Goal: Task Accomplishment & Management: Use online tool/utility

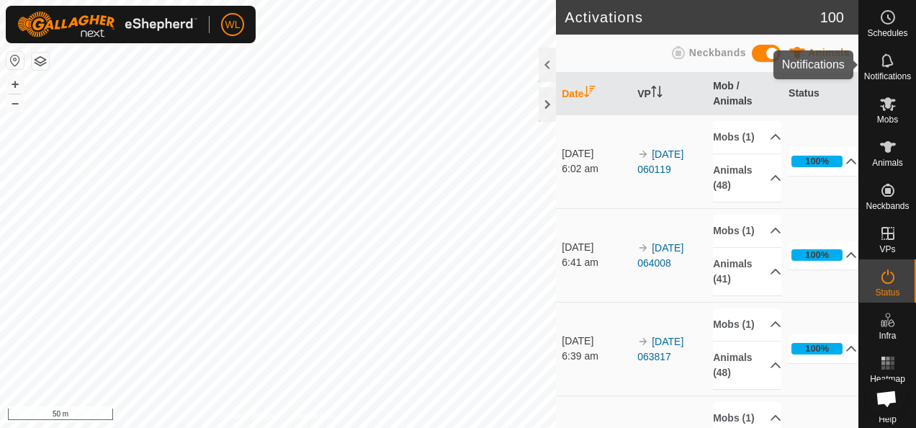
click at [889, 65] on icon at bounding box center [887, 60] width 17 height 17
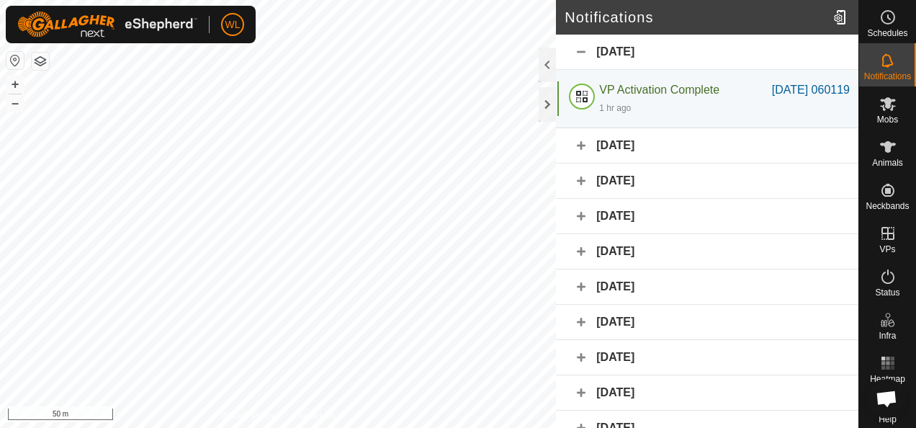
click at [577, 163] on div "[DATE]" at bounding box center [707, 145] width 302 height 35
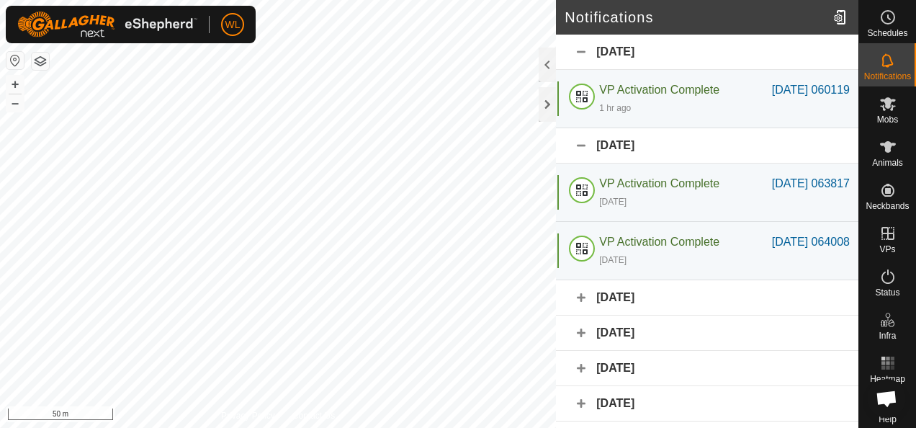
click at [582, 161] on div "[DATE]" at bounding box center [707, 145] width 302 height 35
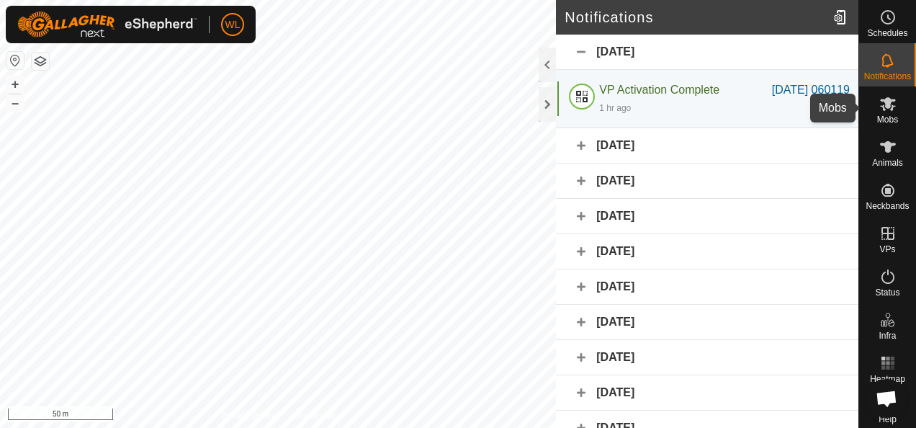
click at [877, 117] on span "Mobs" at bounding box center [887, 119] width 21 height 9
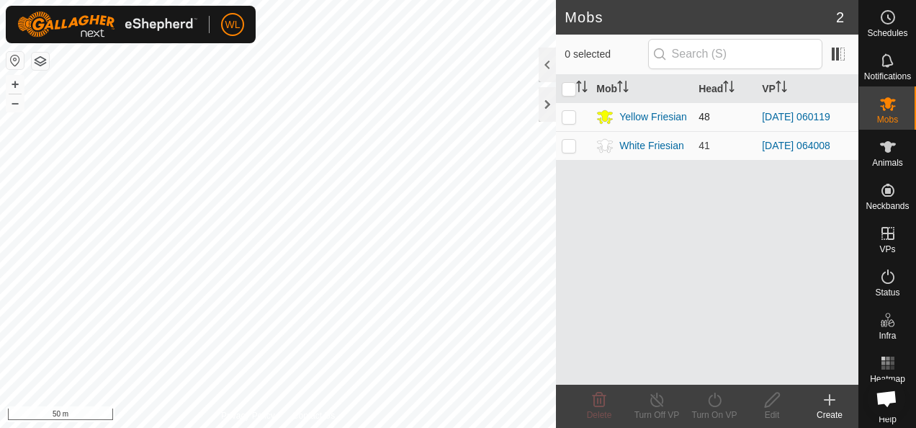
click at [568, 111] on p-checkbox at bounding box center [569, 117] width 14 height 12
checkbox input "true"
click at [712, 405] on icon at bounding box center [715, 399] width 18 height 17
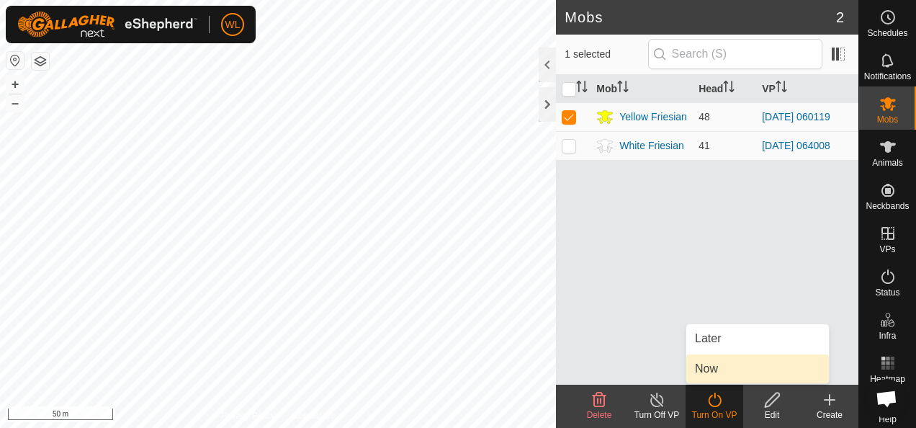
click at [714, 373] on link "Now" at bounding box center [757, 368] width 143 height 29
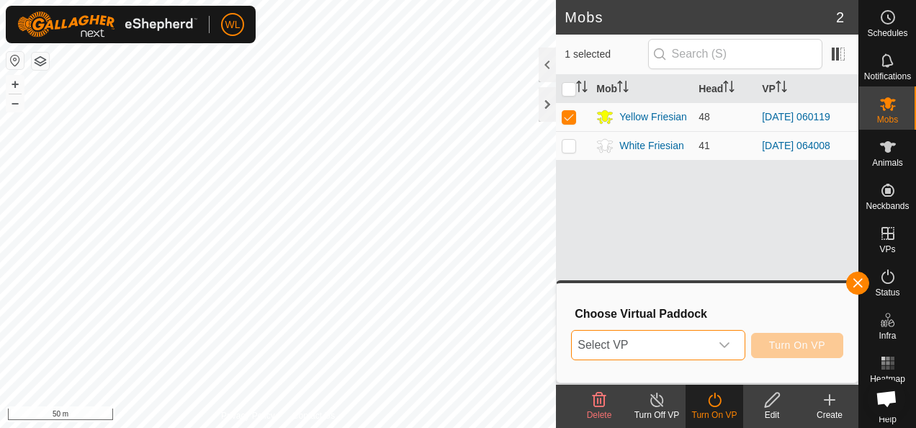
click at [689, 343] on span "Select VP" at bounding box center [641, 344] width 138 height 29
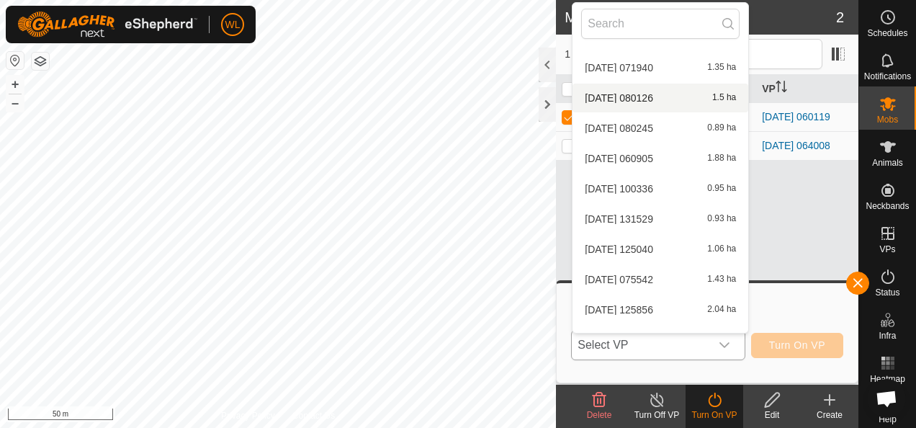
scroll to position [1168, 0]
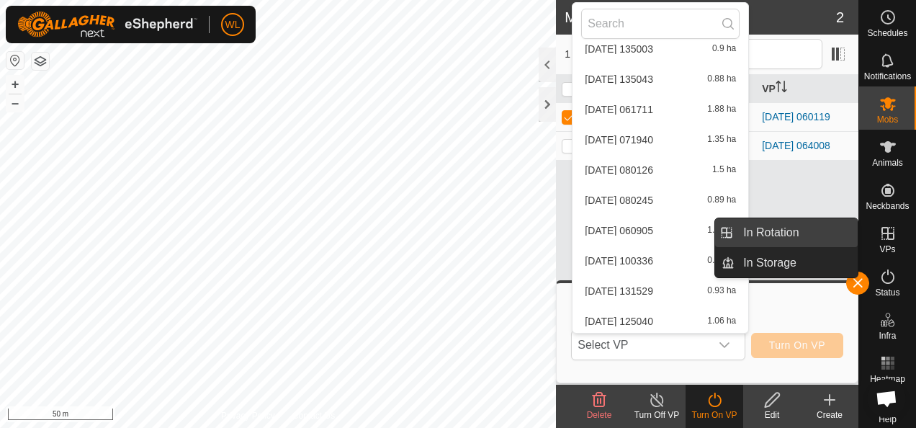
click at [791, 235] on link "In Rotation" at bounding box center [795, 232] width 123 height 29
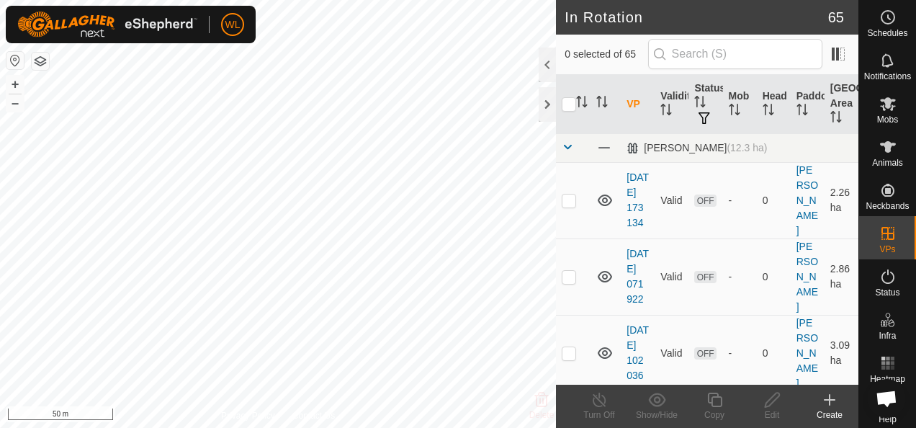
click at [835, 399] on icon at bounding box center [829, 399] width 17 height 17
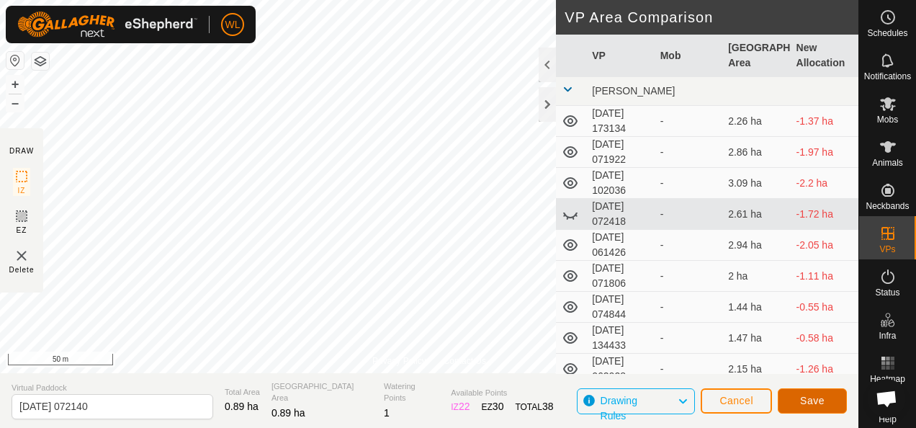
click at [816, 405] on span "Save" at bounding box center [812, 401] width 24 height 12
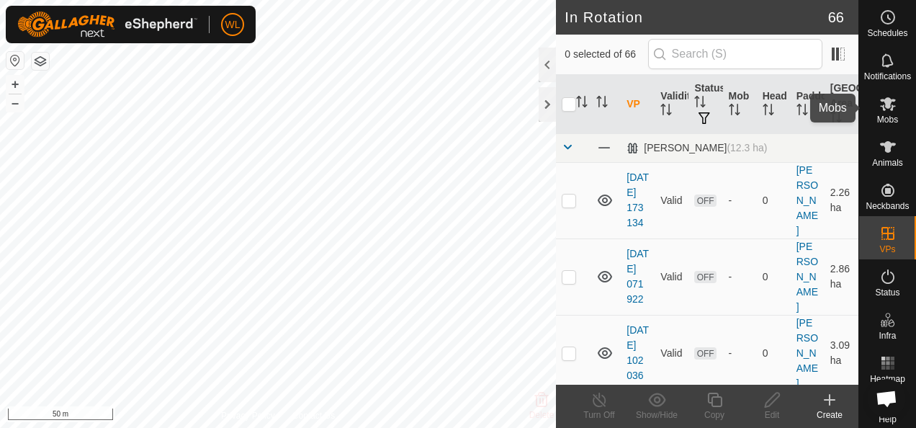
click at [879, 111] on icon at bounding box center [887, 103] width 17 height 17
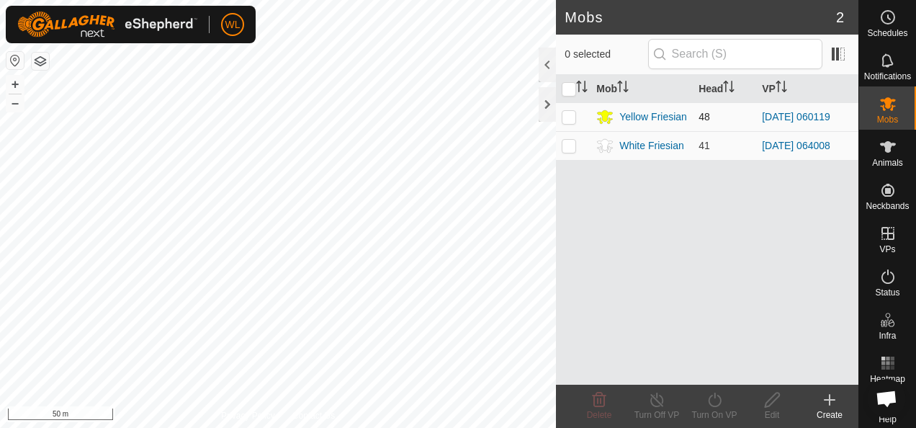
click at [572, 116] on p-checkbox at bounding box center [569, 117] width 14 height 12
checkbox input "true"
click at [713, 408] on div "Turn On VP" at bounding box center [714, 414] width 58 height 13
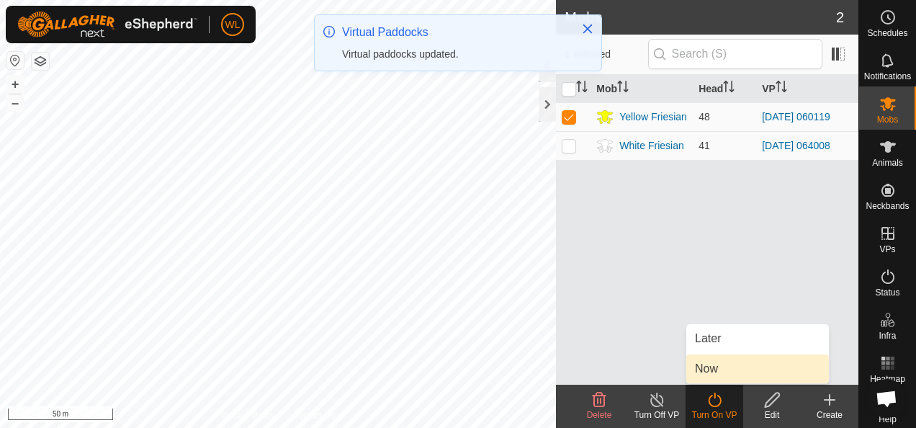
click at [718, 364] on link "Now" at bounding box center [757, 368] width 143 height 29
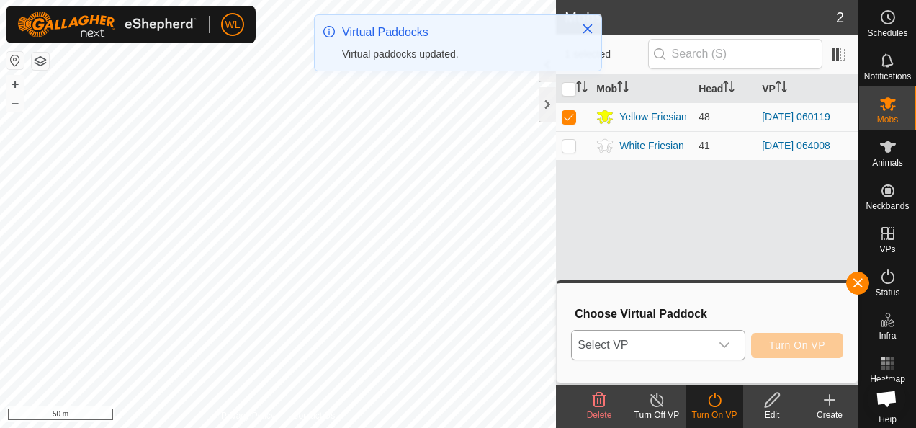
click at [667, 338] on span "Select VP" at bounding box center [641, 344] width 138 height 29
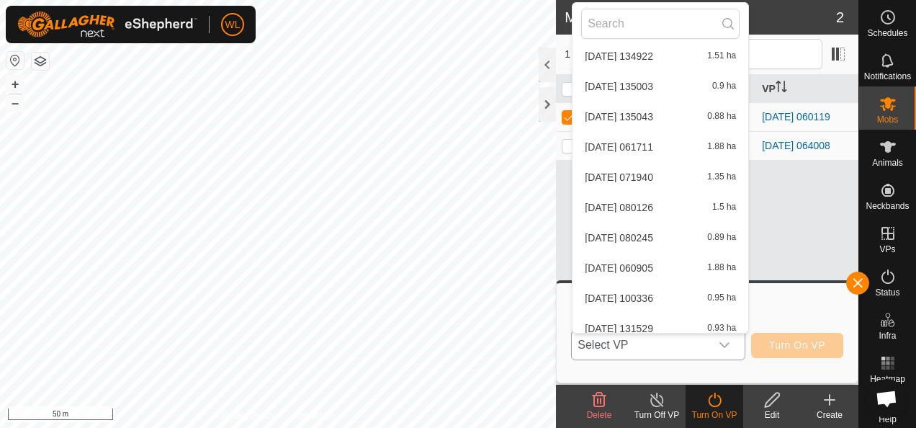
scroll to position [1806, 0]
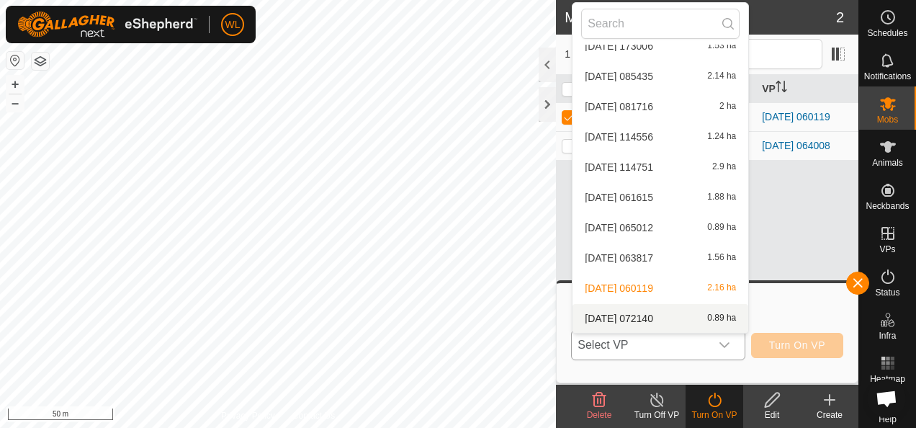
click at [682, 311] on li "[DATE] 072140 0.89 ha" at bounding box center [660, 318] width 176 height 29
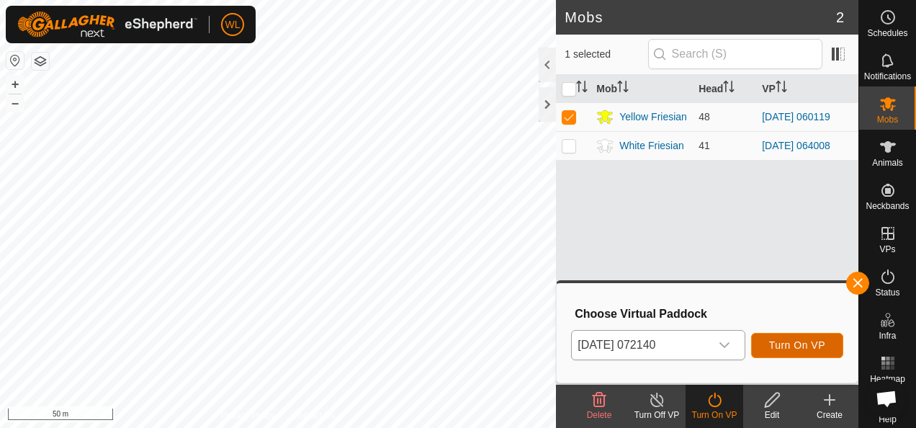
click at [778, 343] on span "Turn On VP" at bounding box center [797, 345] width 56 height 12
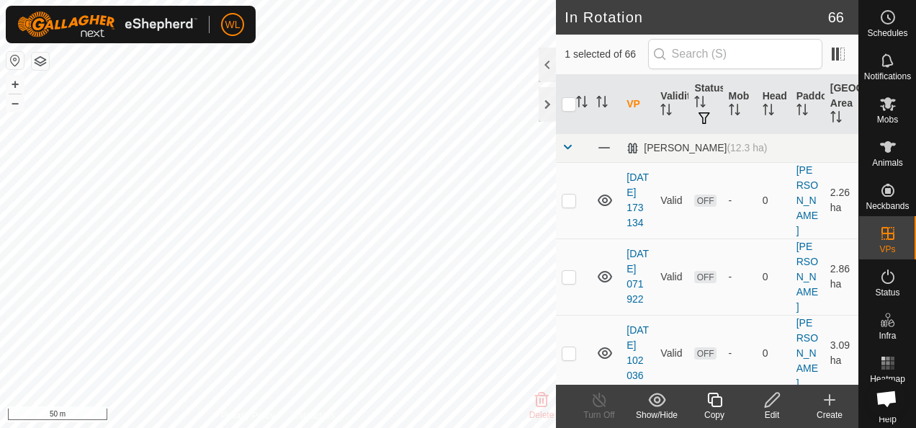
click at [829, 402] on icon at bounding box center [829, 400] width 0 height 10
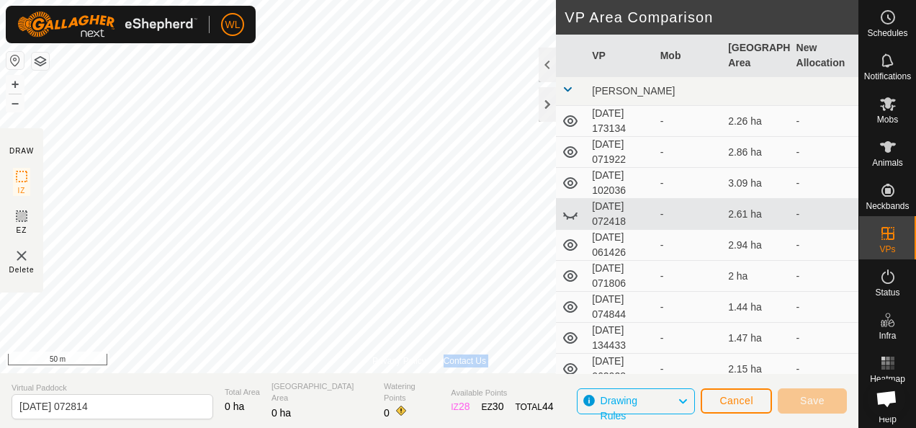
click at [395, 340] on div "Privacy Policy Contact Us W8 3923881011 White Friesian [DATE] 064008 + – ⇧ i 50…" at bounding box center [429, 186] width 858 height 373
